Goal: Find contact information

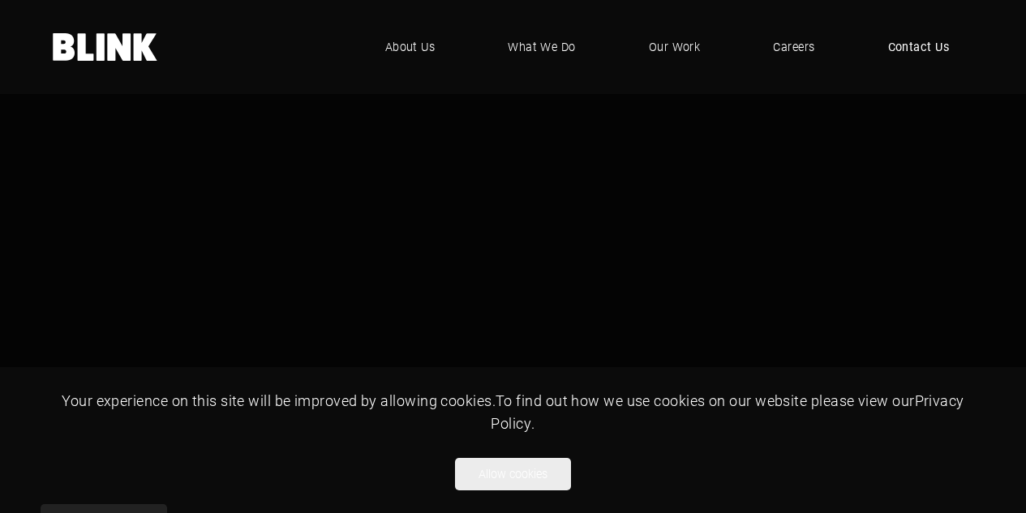
click at [931, 41] on span "Contact Us" at bounding box center [919, 47] width 62 height 18
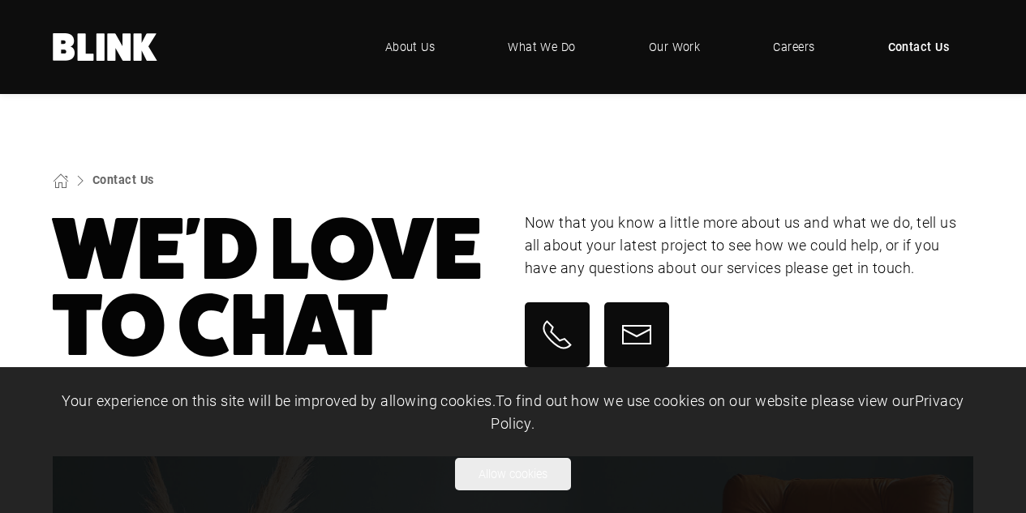
scroll to position [379, 0]
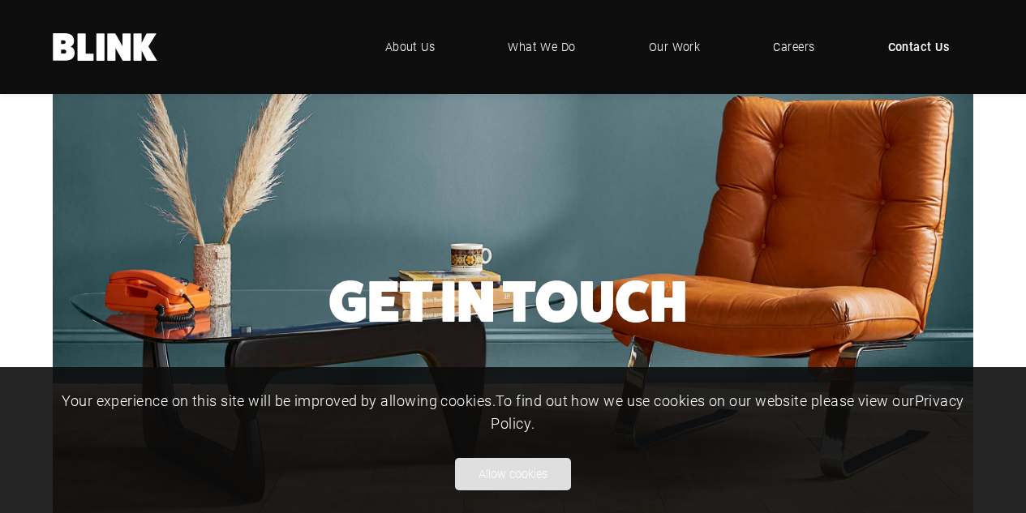
click at [516, 486] on button "Allow cookies" at bounding box center [513, 474] width 116 height 32
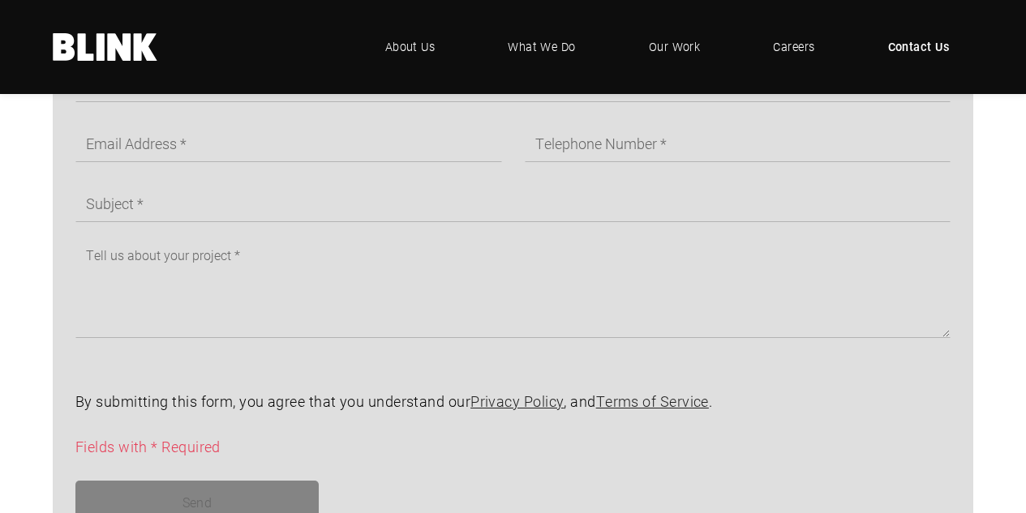
scroll to position [1563, 0]
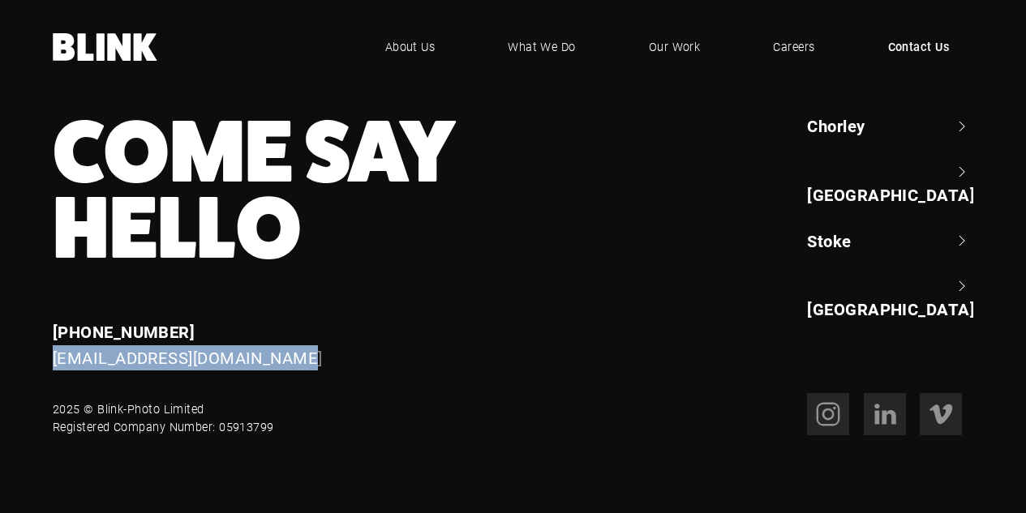
drag, startPoint x: 284, startPoint y: 349, endPoint x: 26, endPoint y: 351, distance: 257.8
click at [26, 351] on div "Come Say Hello Enquiries +44 (0) 1257 264 494 enquiries@blink-photo.co.uk Chorl…" at bounding box center [513, 274] width 1026 height 321
copy link "[EMAIL_ADDRESS][DOMAIN_NAME]"
